Goal: Task Accomplishment & Management: Complete application form

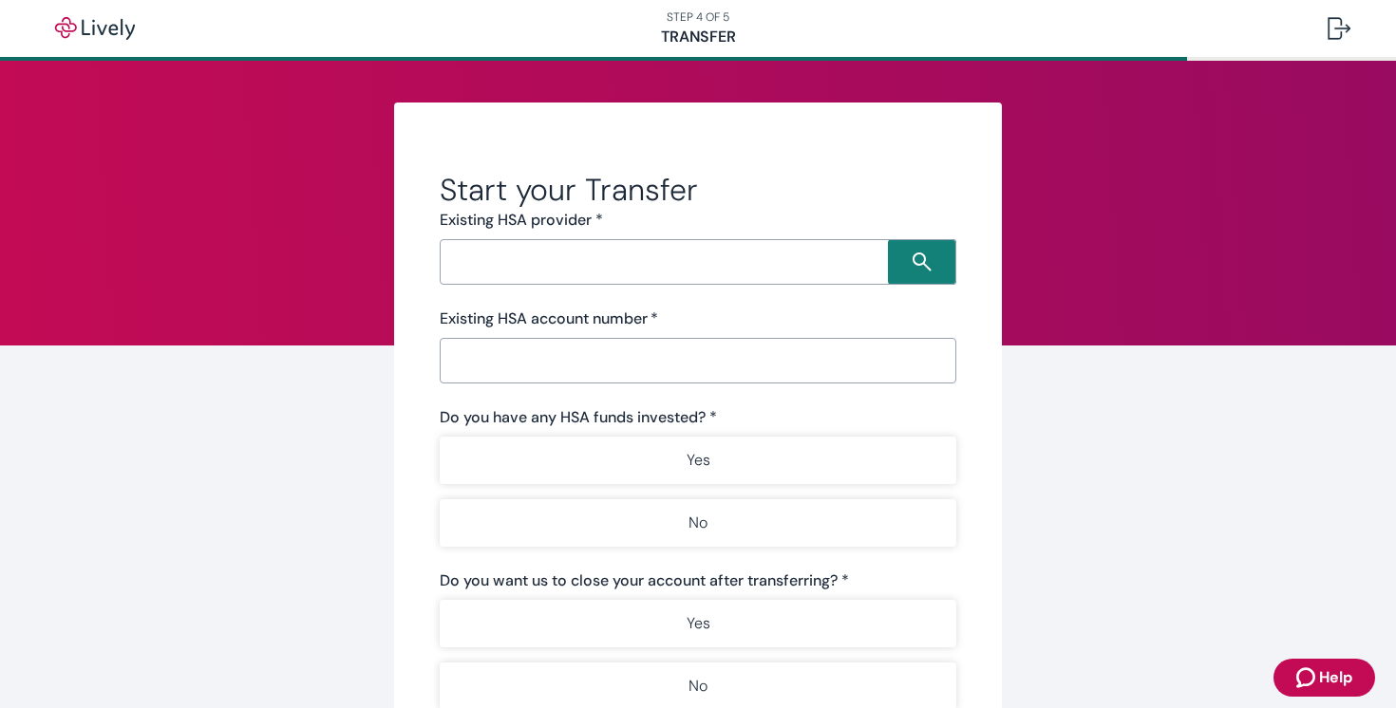
click at [537, 266] on input "Search input" at bounding box center [666, 262] width 442 height 27
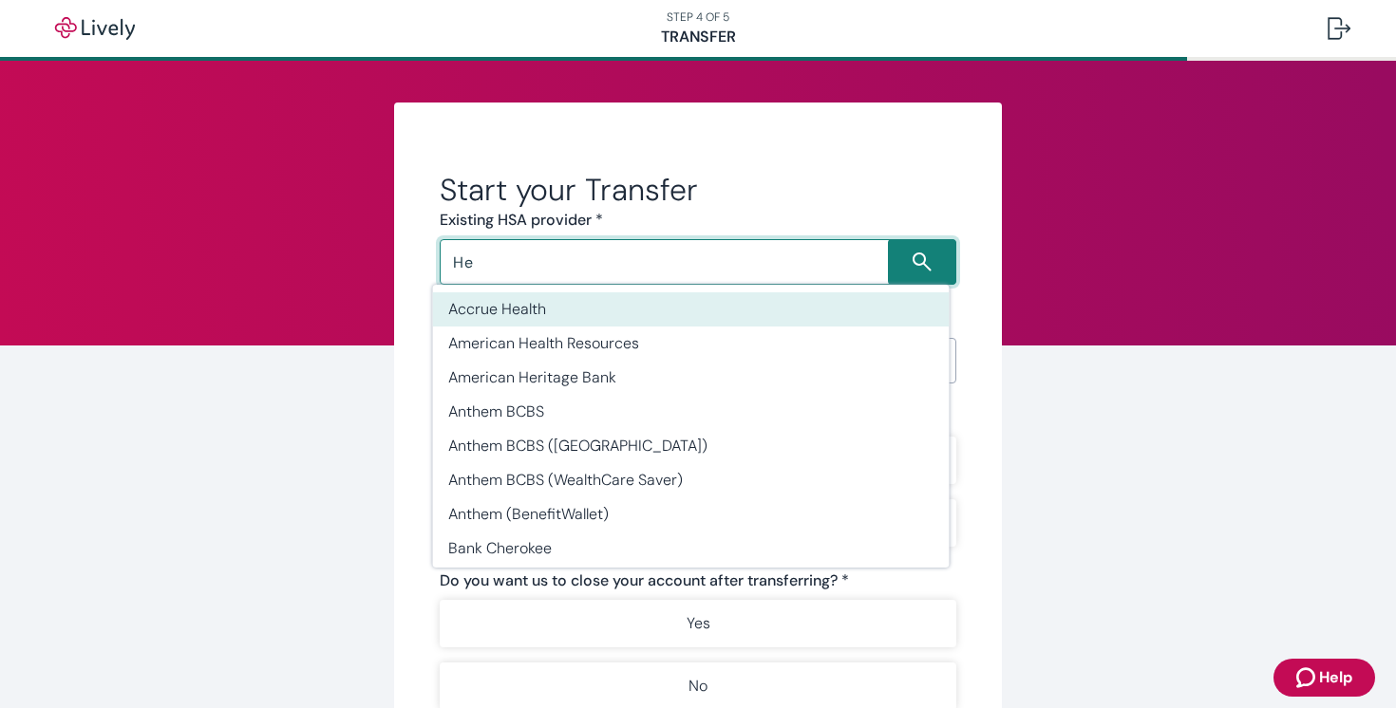
type input "H"
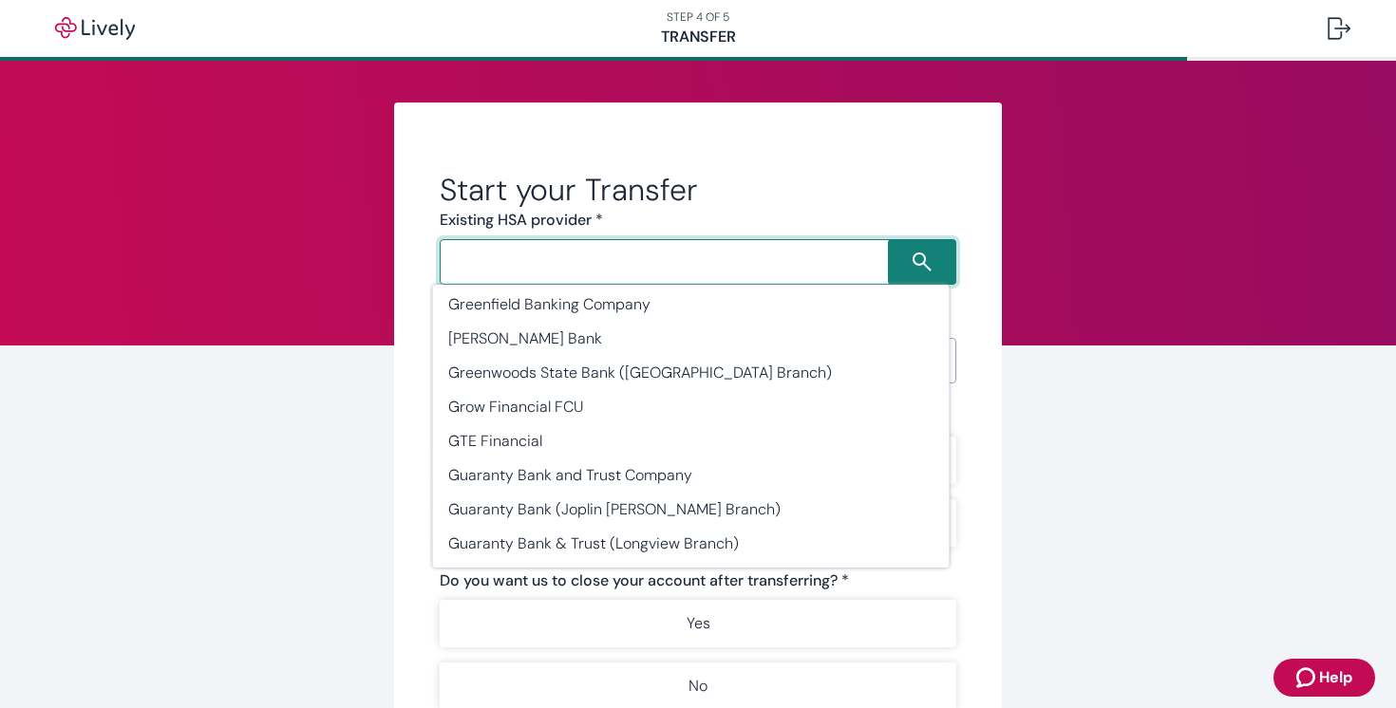
scroll to position [23895, 0]
type input "HealthEquity"
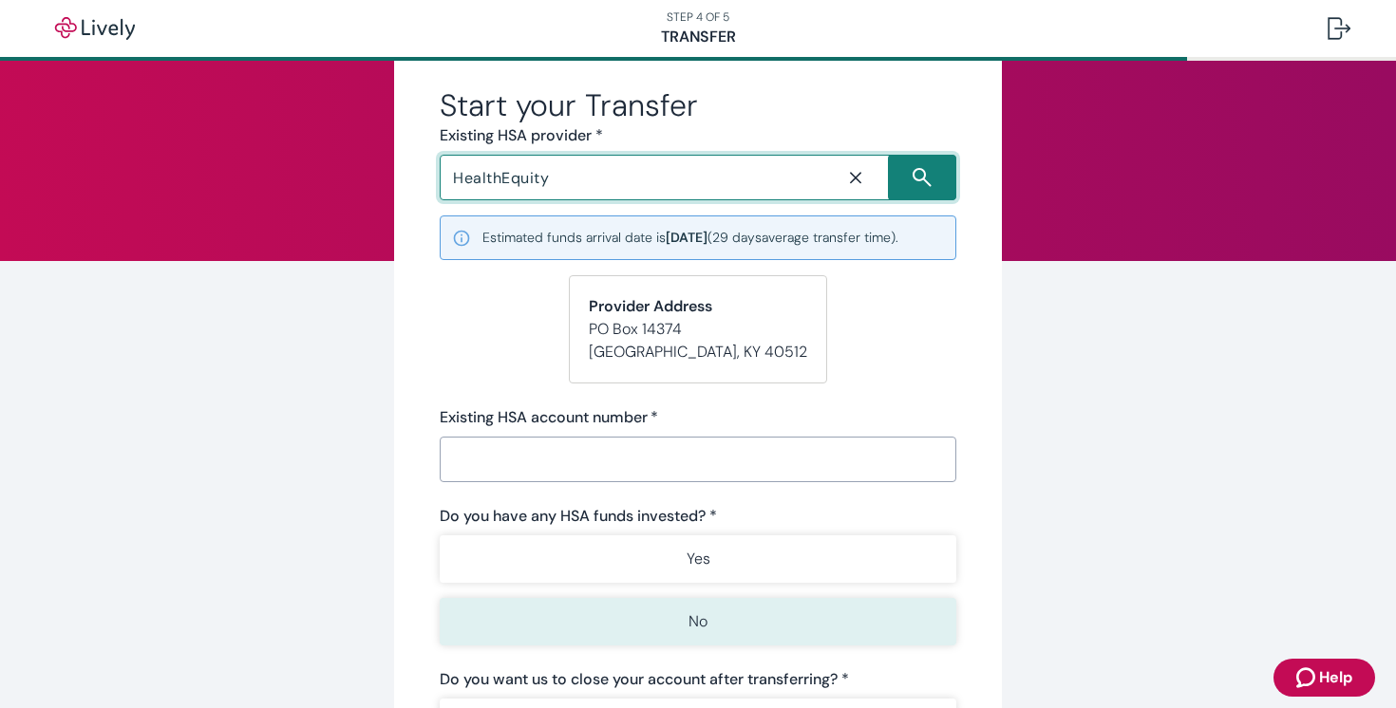
scroll to position [177, 0]
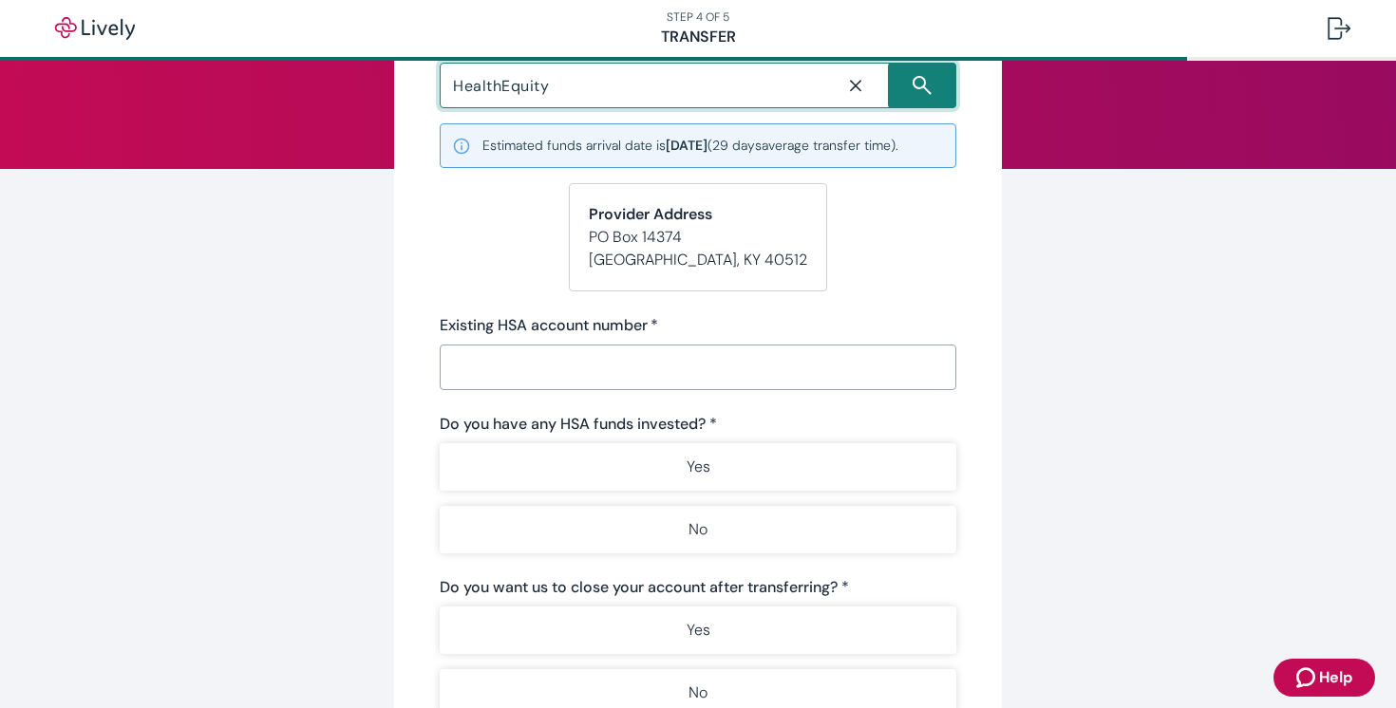
click at [667, 376] on input "Existing HSA account number   *" at bounding box center [698, 367] width 516 height 38
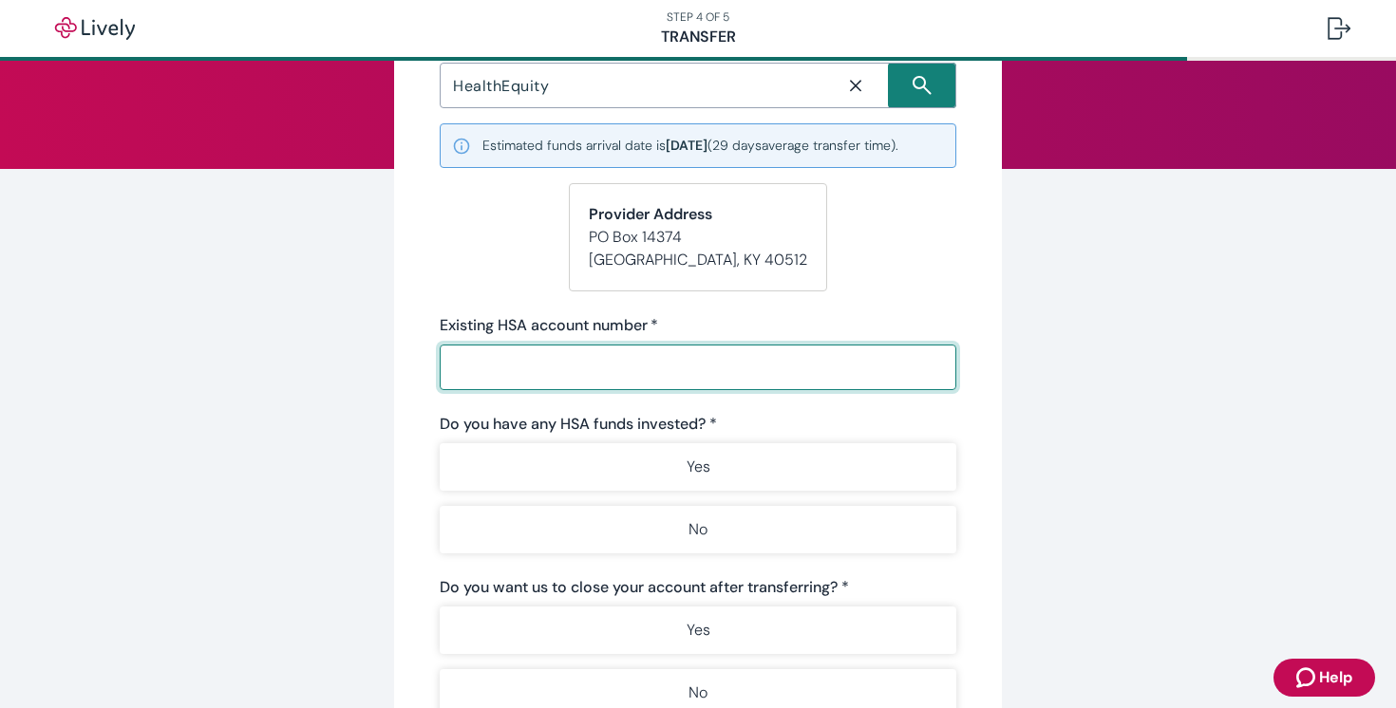
paste input "49730000025847211"
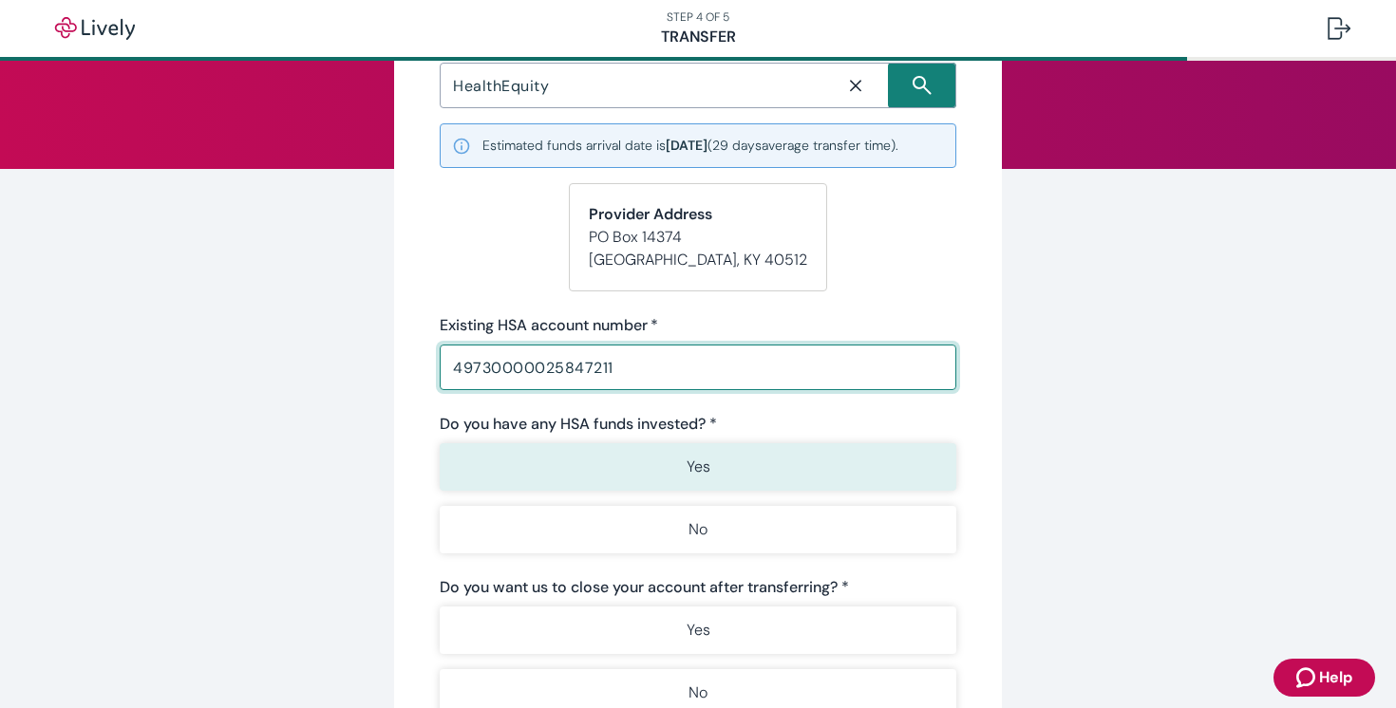
type input "49730000025847211"
click at [791, 474] on button "Yes" at bounding box center [698, 466] width 516 height 47
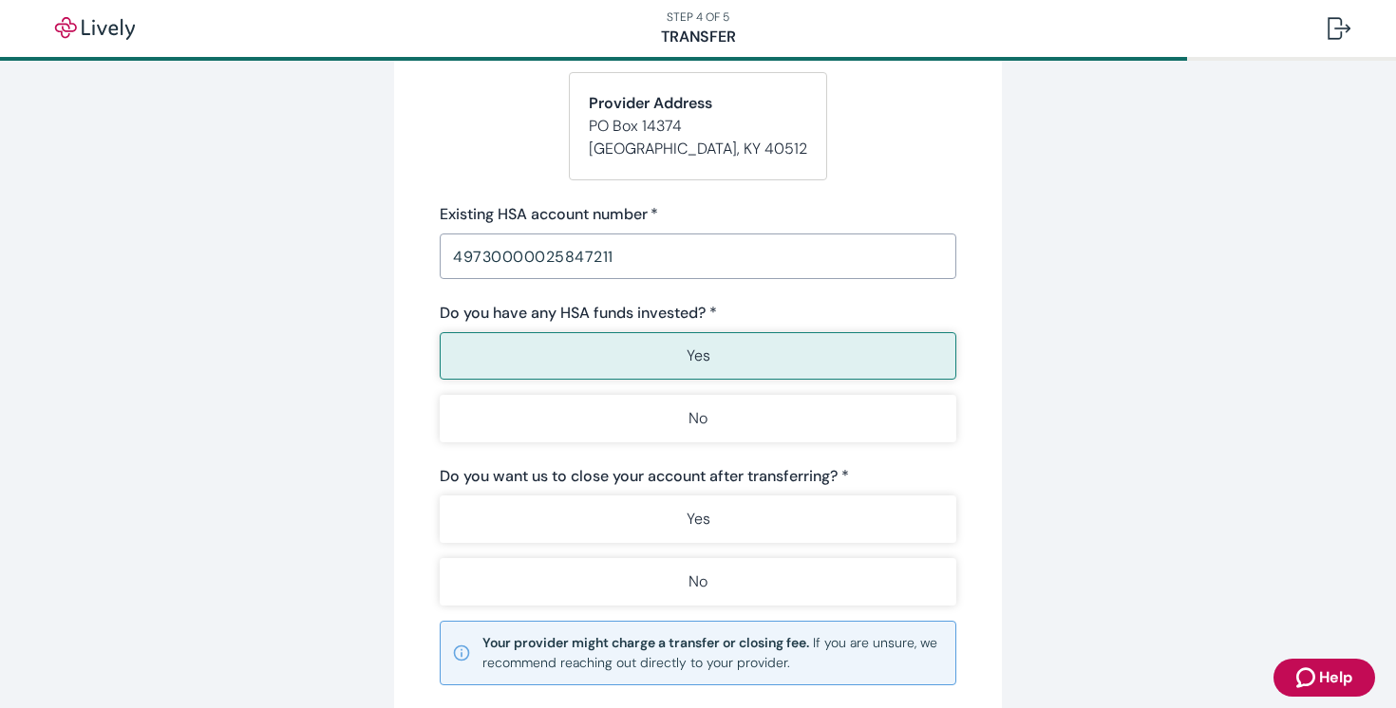
scroll to position [300, 0]
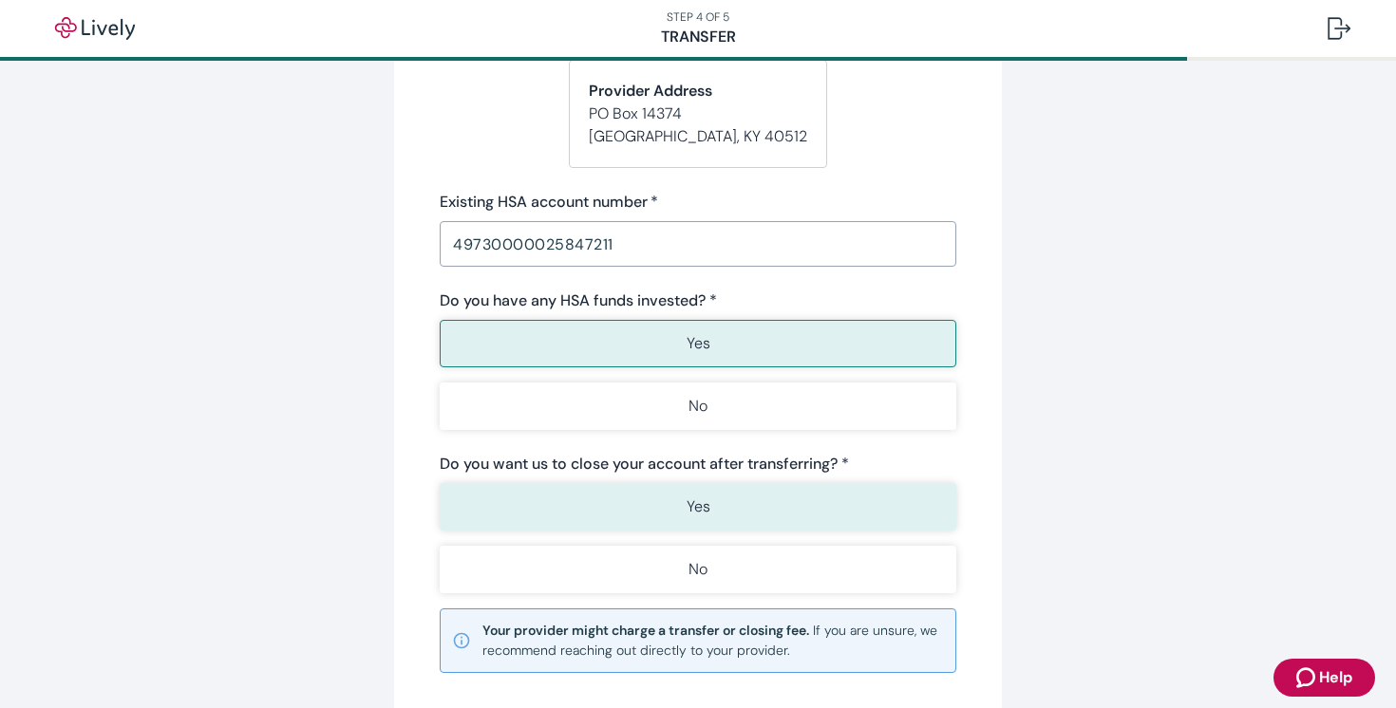
click at [771, 497] on button "Yes" at bounding box center [698, 506] width 516 height 47
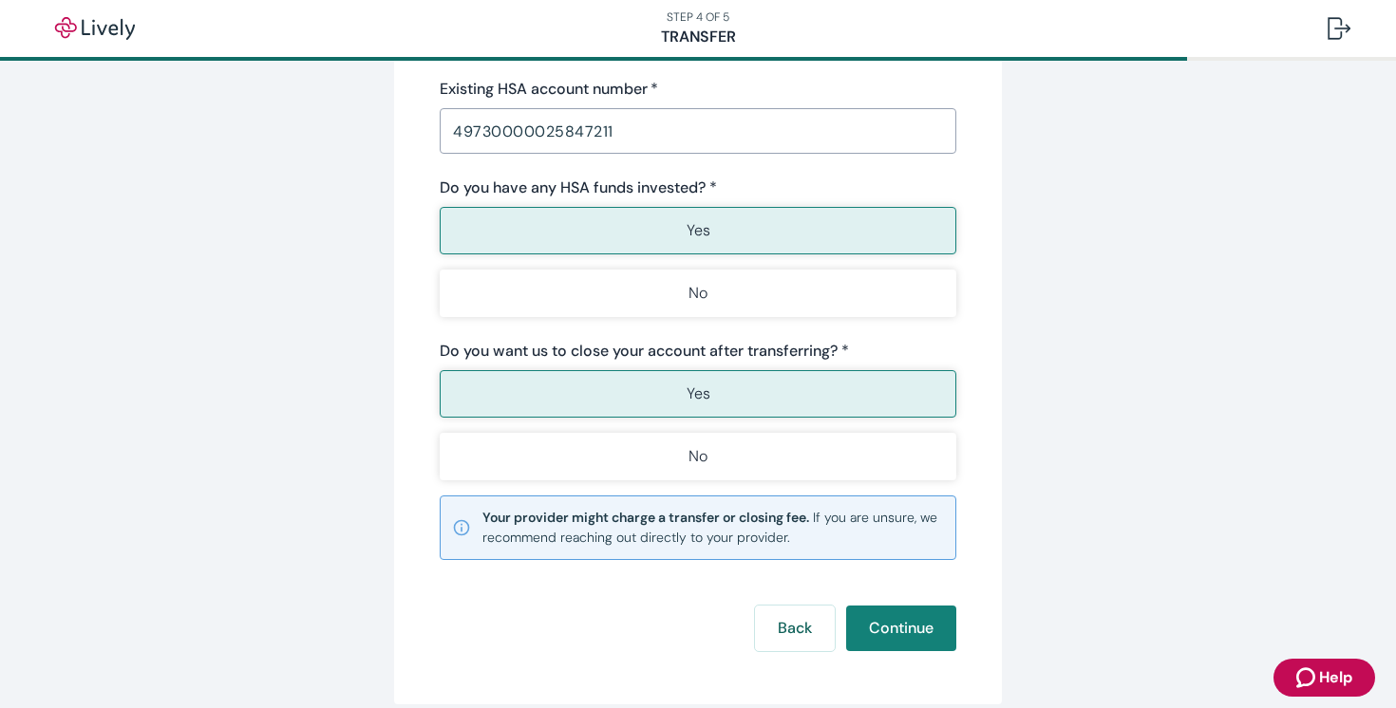
scroll to position [422, 0]
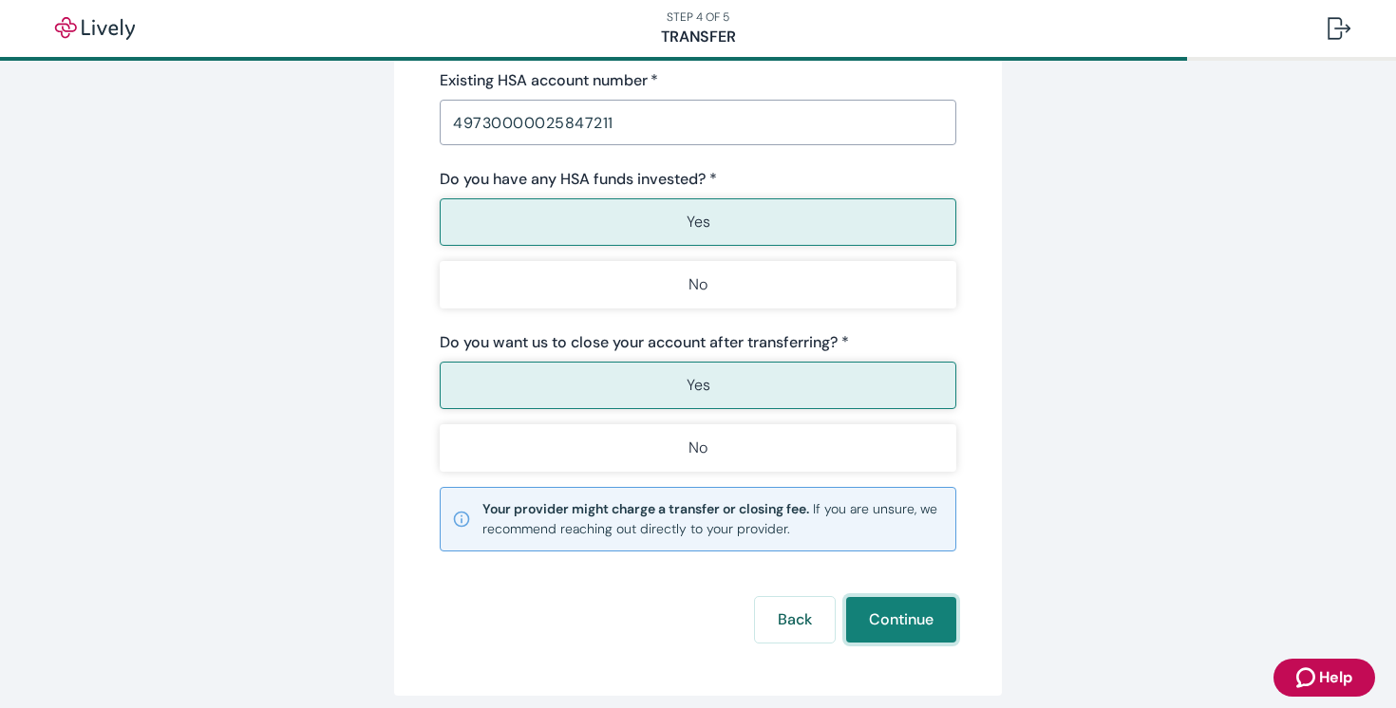
click at [871, 614] on button "Continue" at bounding box center [901, 620] width 110 height 46
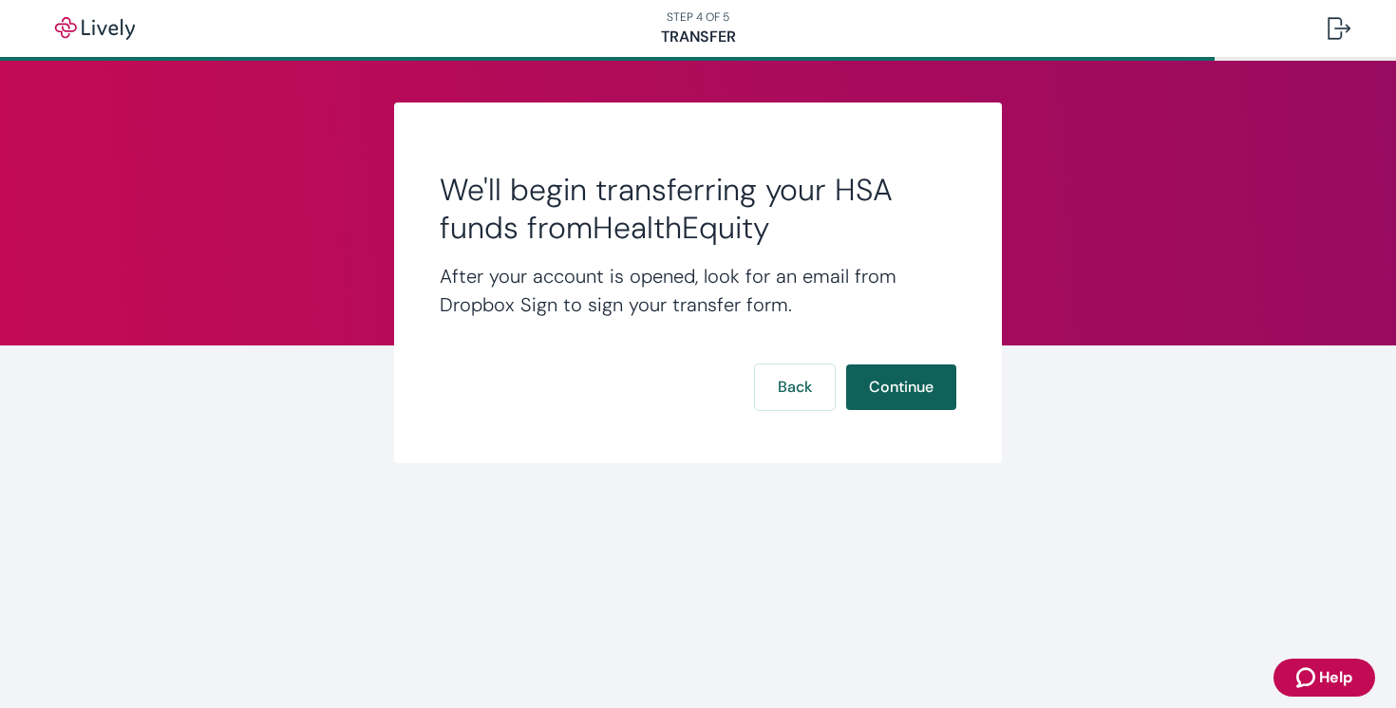
click at [909, 387] on button "Continue" at bounding box center [901, 388] width 110 height 46
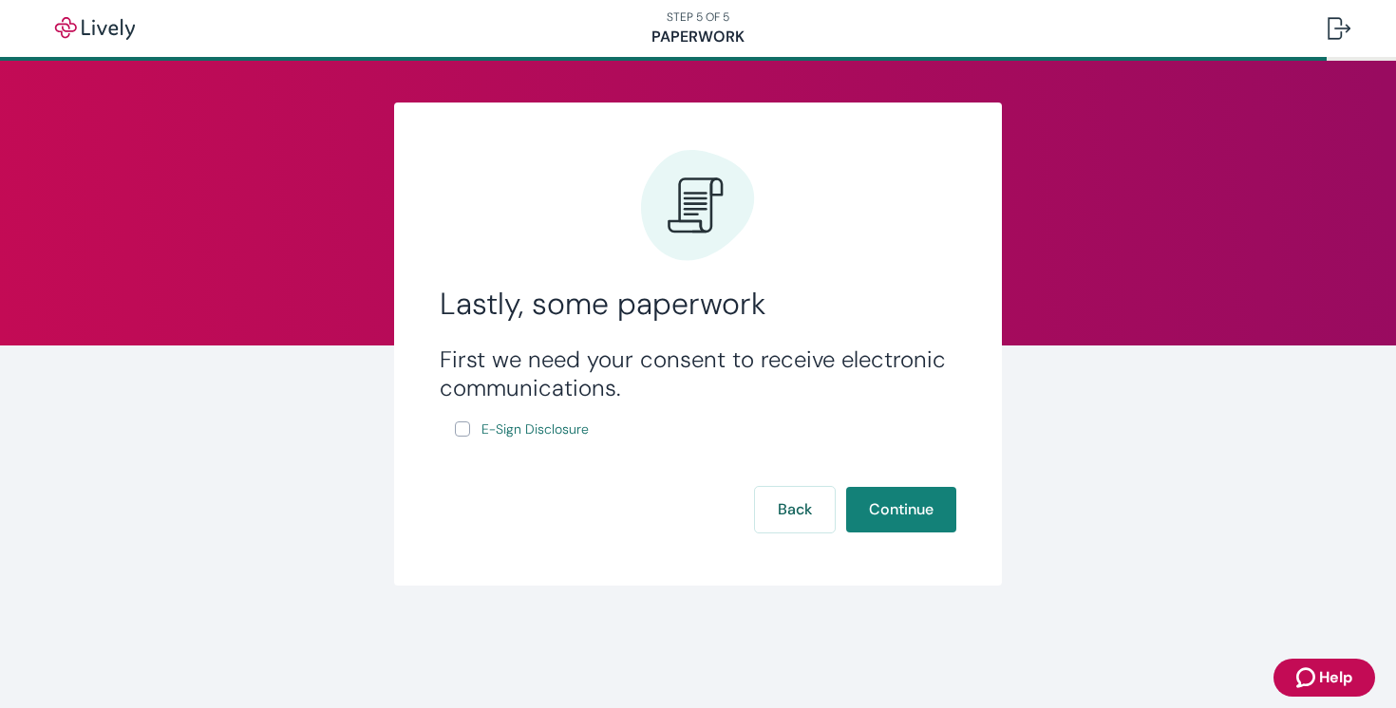
click at [458, 430] on input "E-Sign Disclosure" at bounding box center [462, 429] width 15 height 15
checkbox input "true"
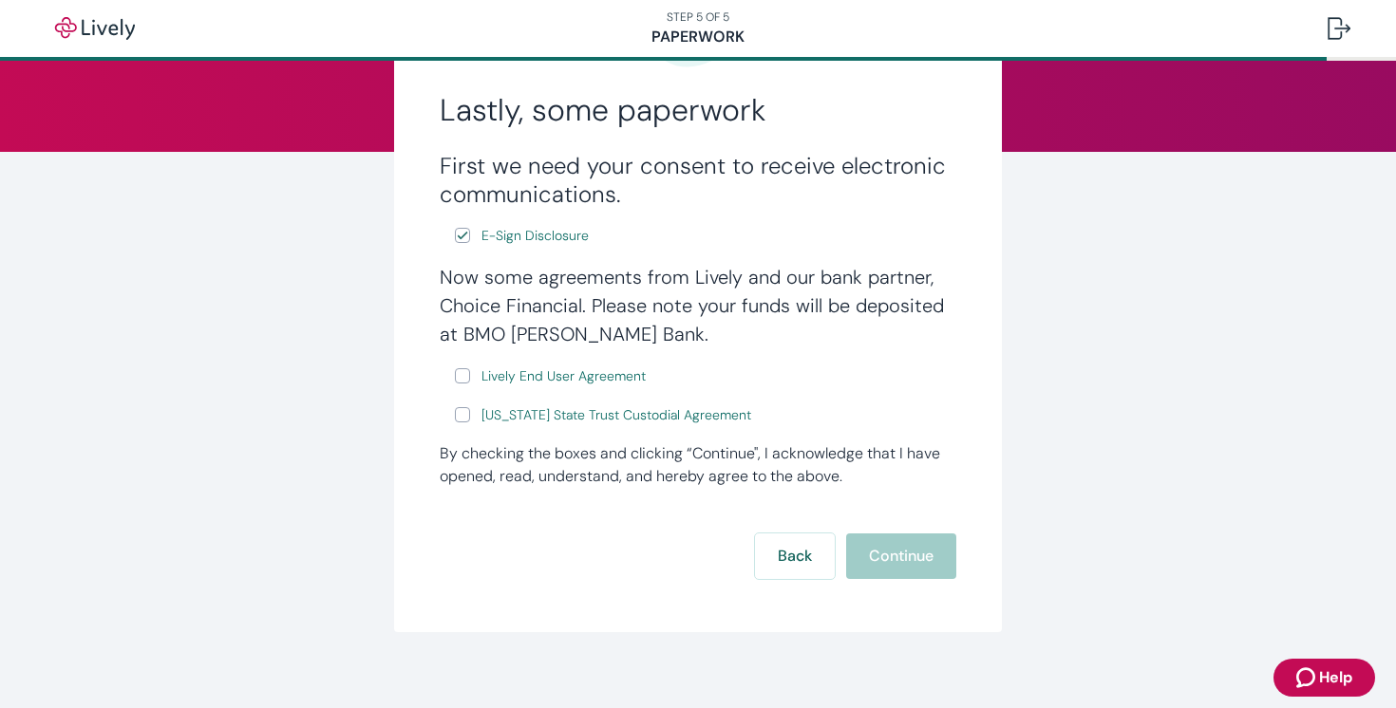
scroll to position [196, 0]
click at [461, 377] on input "Lively End User Agreement" at bounding box center [462, 373] width 15 height 15
checkbox input "true"
click at [460, 419] on input "[US_STATE] State Trust Custodial Agreement" at bounding box center [462, 412] width 15 height 15
checkbox input "true"
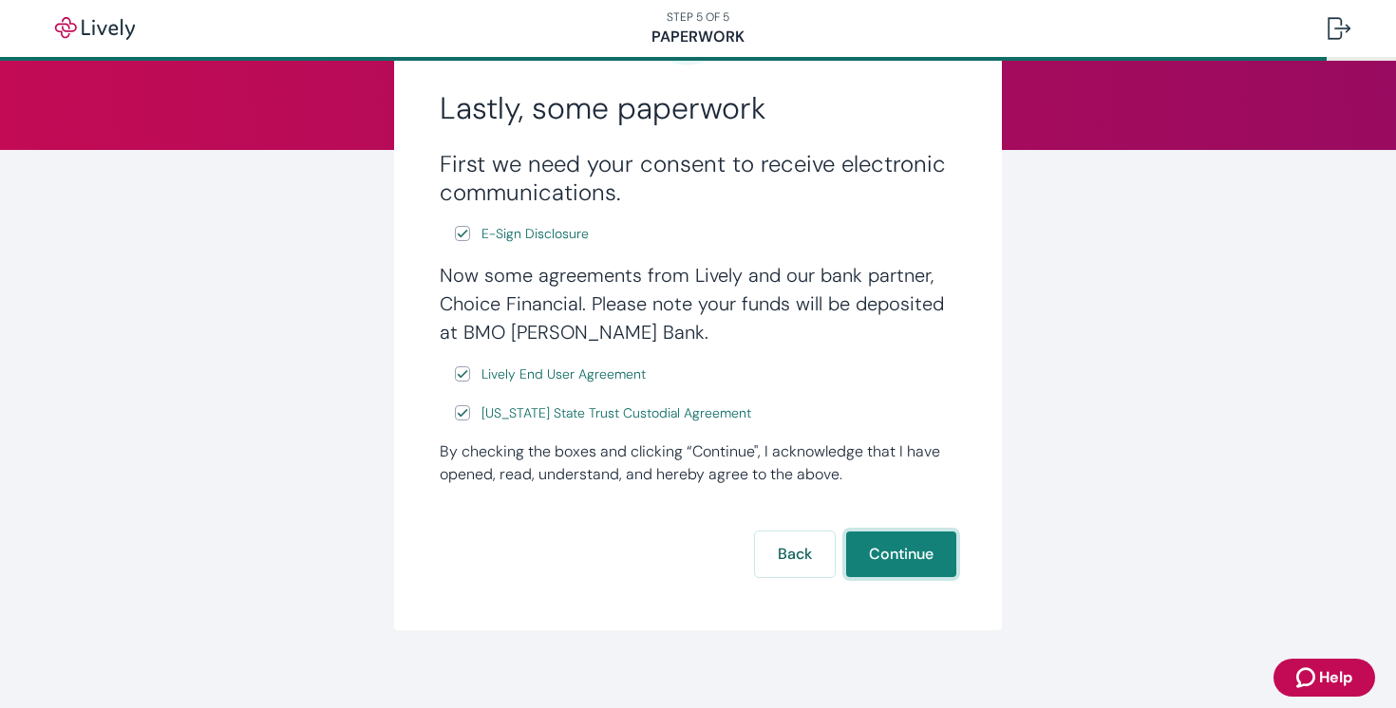
click at [895, 536] on button "Continue" at bounding box center [901, 555] width 110 height 46
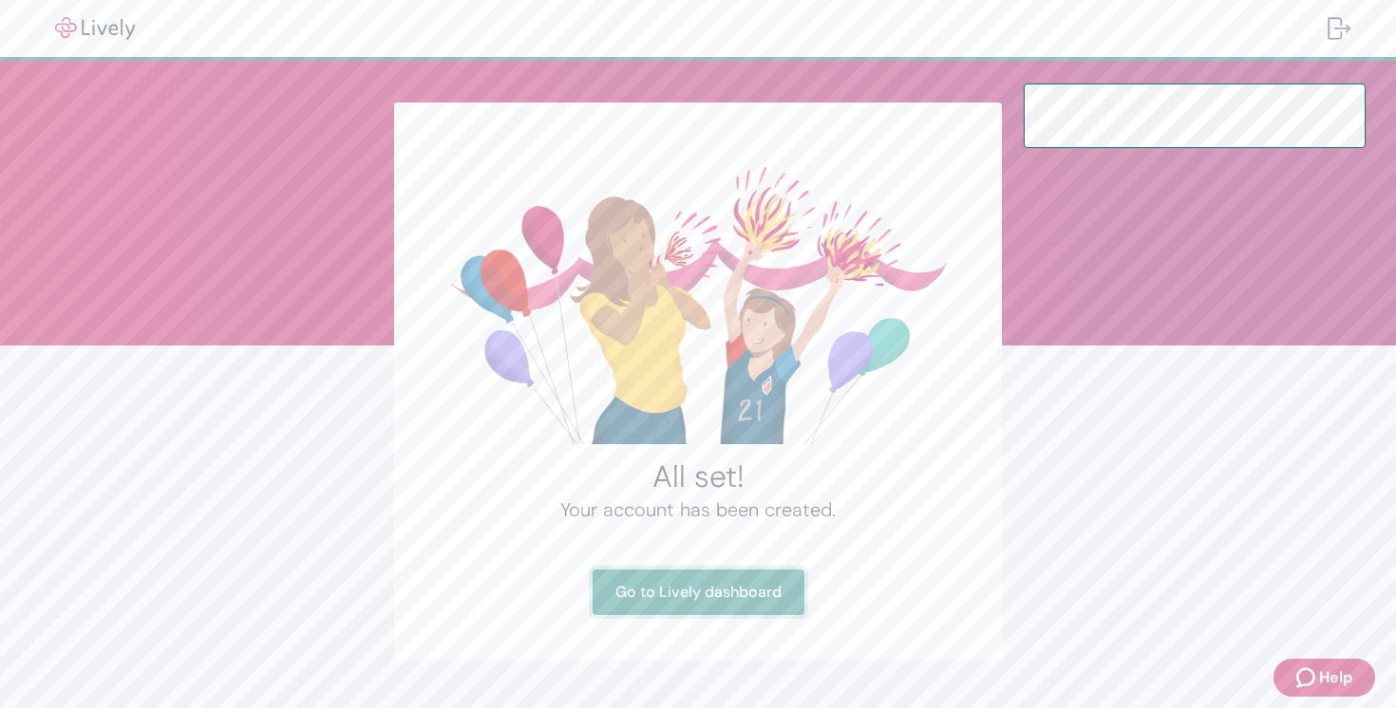
click at [774, 588] on link "Go to Lively dashboard" at bounding box center [698, 593] width 212 height 46
